Goal: Obtain resource: Download file/media

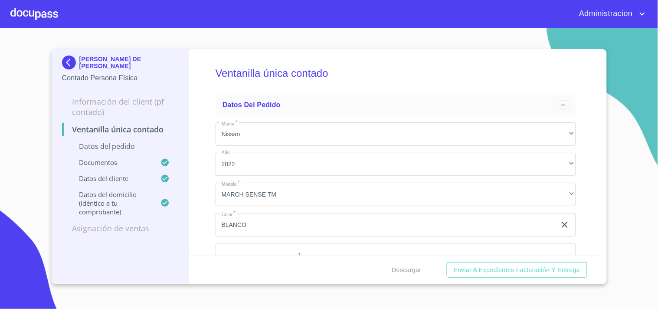
click at [114, 57] on p "[PERSON_NAME] DE [PERSON_NAME]" at bounding box center [128, 63] width 99 height 14
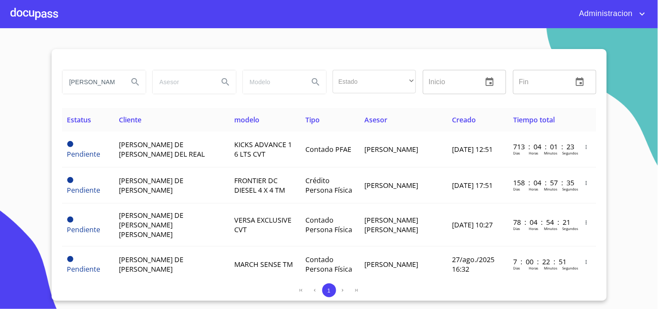
drag, startPoint x: 85, startPoint y: 80, endPoint x: 274, endPoint y: 81, distance: 189.2
click at [247, 81] on div "[PERSON_NAME] de [PERSON_NAME] Estado ​ ​ Inicio ​ Fin ​" at bounding box center [329, 81] width 541 height 31
type input "t"
type input "[PERSON_NAME]"
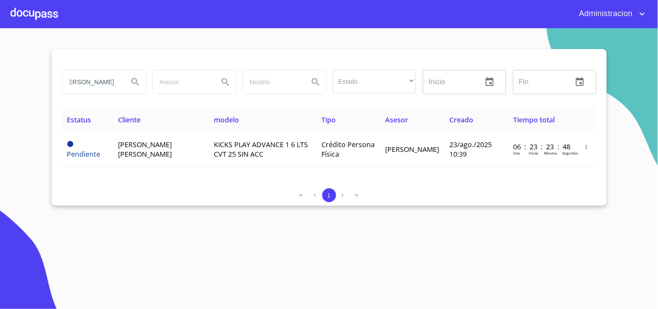
scroll to position [0, 0]
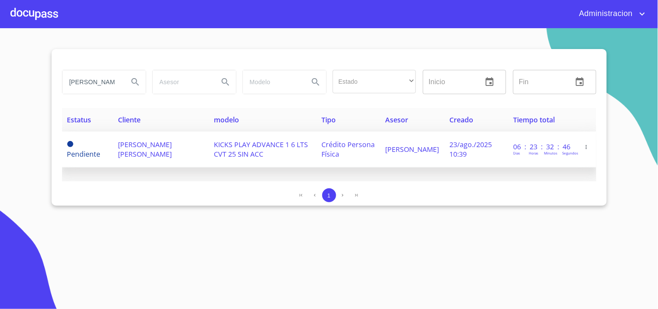
click at [142, 147] on span "[PERSON_NAME] [PERSON_NAME]" at bounding box center [145, 149] width 54 height 19
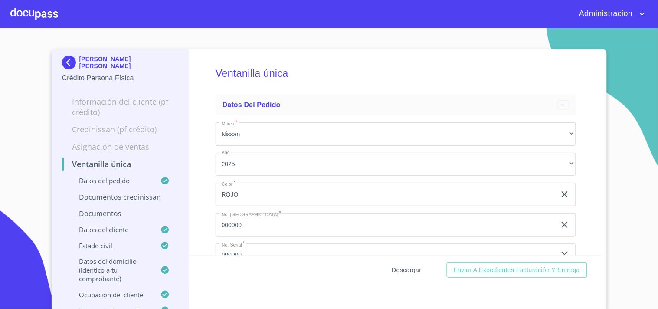
click at [404, 269] on span "Descargar" at bounding box center [407, 270] width 30 height 11
click at [103, 63] on p "[PERSON_NAME] [PERSON_NAME]" at bounding box center [128, 63] width 99 height 14
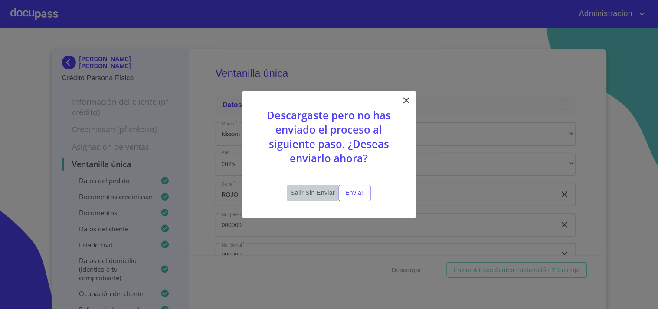
click at [309, 187] on span "Salir sin enviar" at bounding box center [313, 192] width 44 height 11
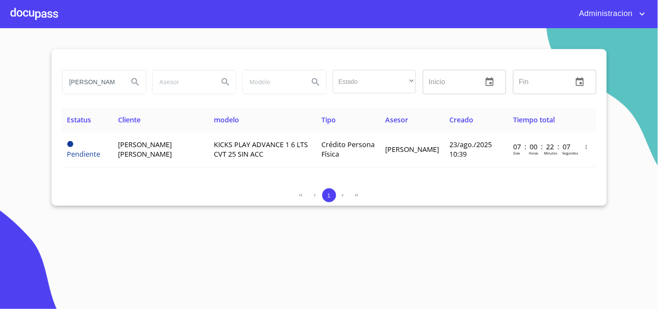
drag, startPoint x: 92, startPoint y: 87, endPoint x: 250, endPoint y: 96, distance: 158.6
click at [223, 92] on div "[PERSON_NAME] Estado ​ ​ Inicio ​ Fin ​" at bounding box center [329, 81] width 541 height 31
type input "B"
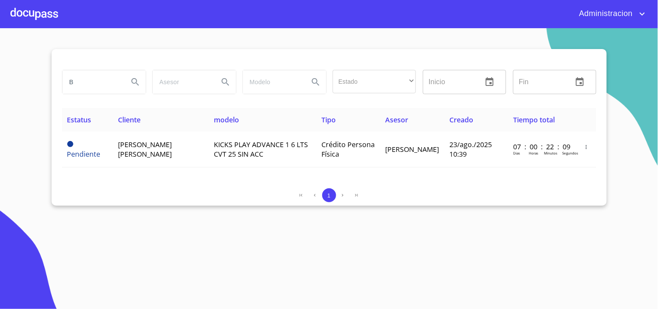
click at [79, 84] on input "B" at bounding box center [91, 81] width 59 height 23
click at [103, 83] on input "search" at bounding box center [91, 81] width 59 height 23
type input "e"
type input "[PERSON_NAME]"
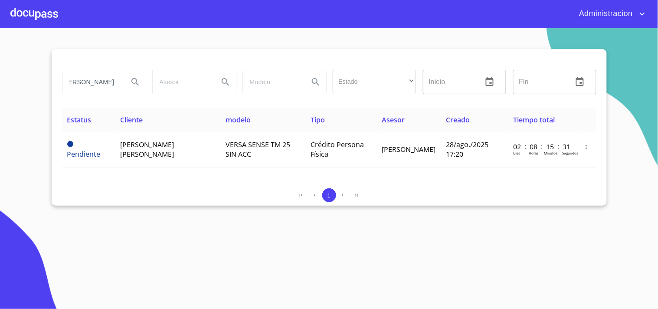
scroll to position [0, 0]
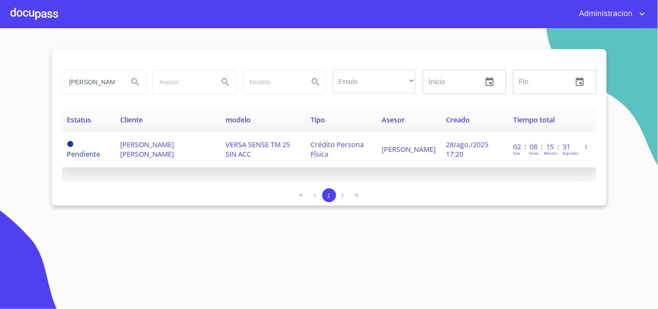
click at [172, 144] on span "[PERSON_NAME] [PERSON_NAME]" at bounding box center [147, 149] width 54 height 19
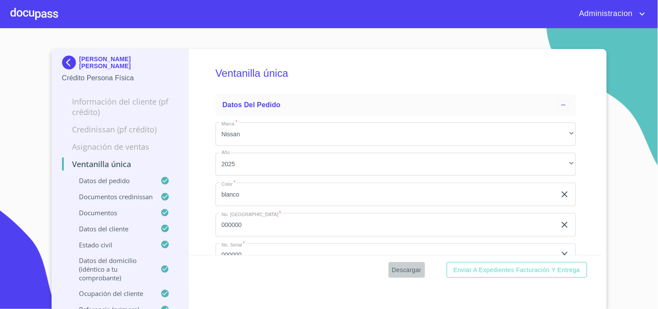
click at [406, 270] on span "Descargar" at bounding box center [407, 270] width 30 height 11
